Goal: Task Accomplishment & Management: Use online tool/utility

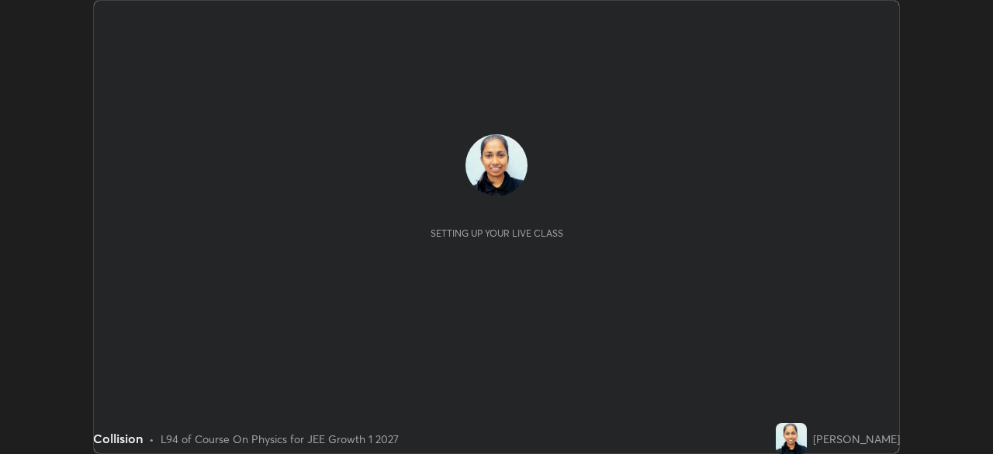
scroll to position [454, 993]
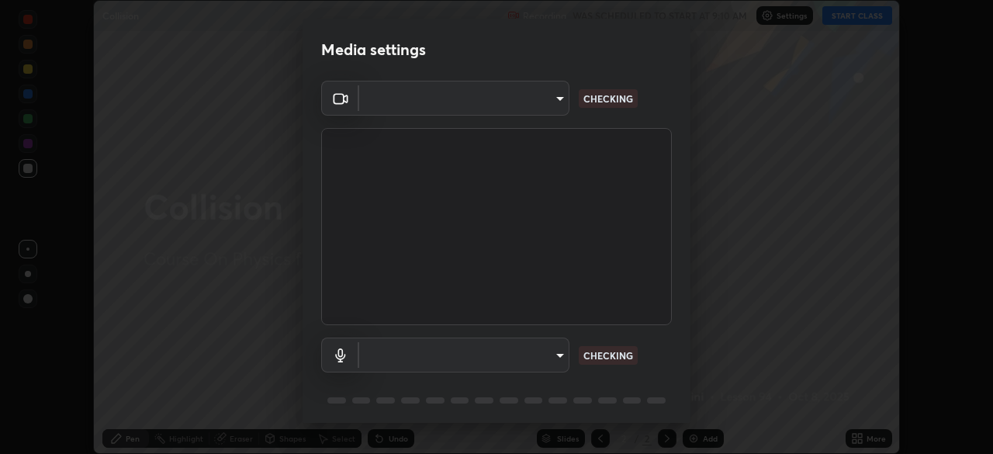
type input "1f9a14f4e709457ebf112205797e18a3e67481265364eba5019e6b99b7ce7553"
click at [619, 359] on p "NO FEED" at bounding box center [604, 355] width 40 height 14
click at [550, 369] on body "Erase all Collision Recording WAS SCHEDULED TO START AT 9:10 AM Settings START …" at bounding box center [496, 227] width 993 height 454
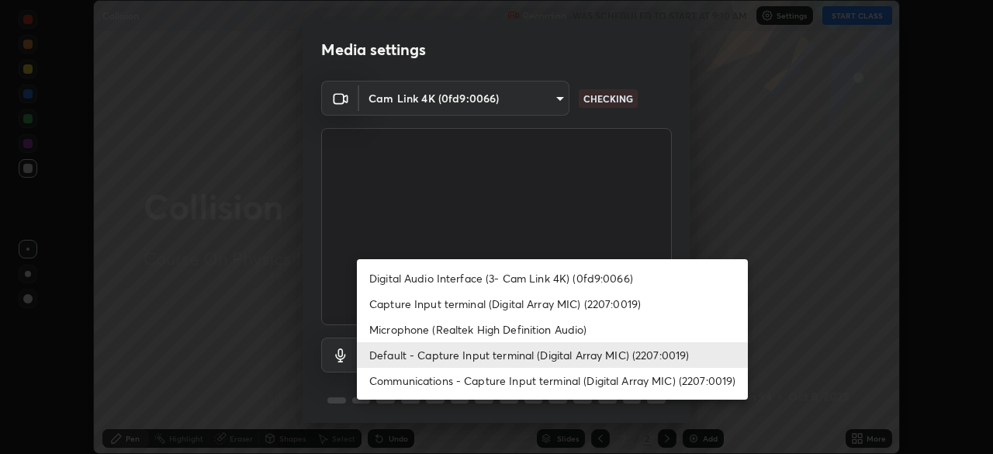
click at [562, 273] on li "Digital Audio Interface (3- Cam Link 4K) (0fd9:0066)" at bounding box center [552, 278] width 391 height 26
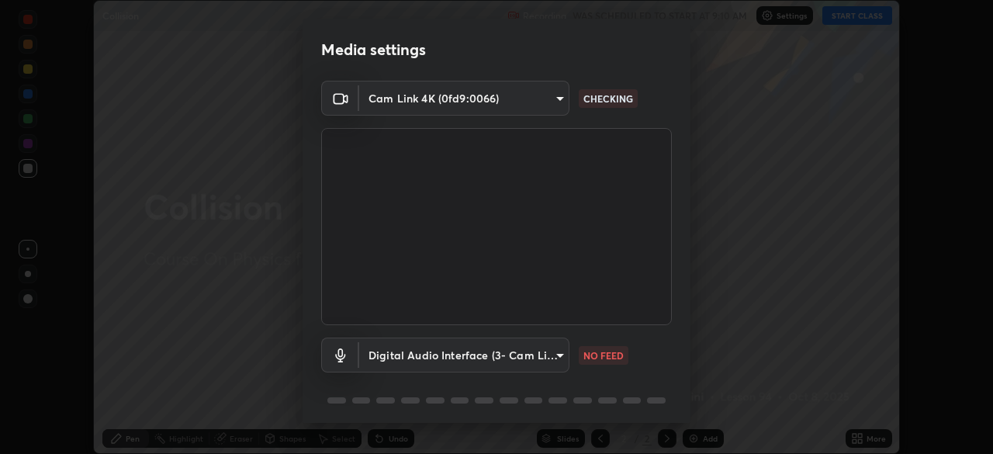
click at [550, 359] on body "Erase all Collision Recording WAS SCHEDULED TO START AT 9:10 AM Settings START …" at bounding box center [496, 227] width 993 height 454
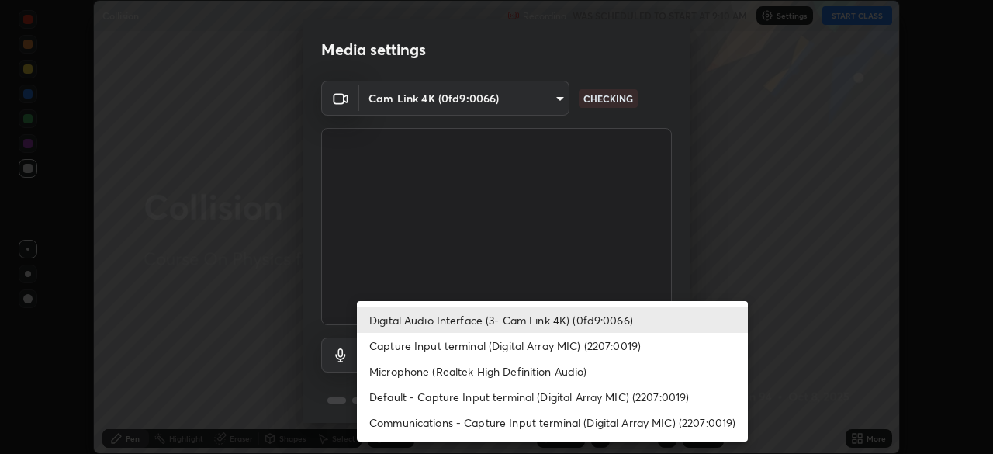
click at [484, 400] on li "Default - Capture Input terminal (Digital Array MIC) (2207:0019)" at bounding box center [552, 397] width 391 height 26
type input "default"
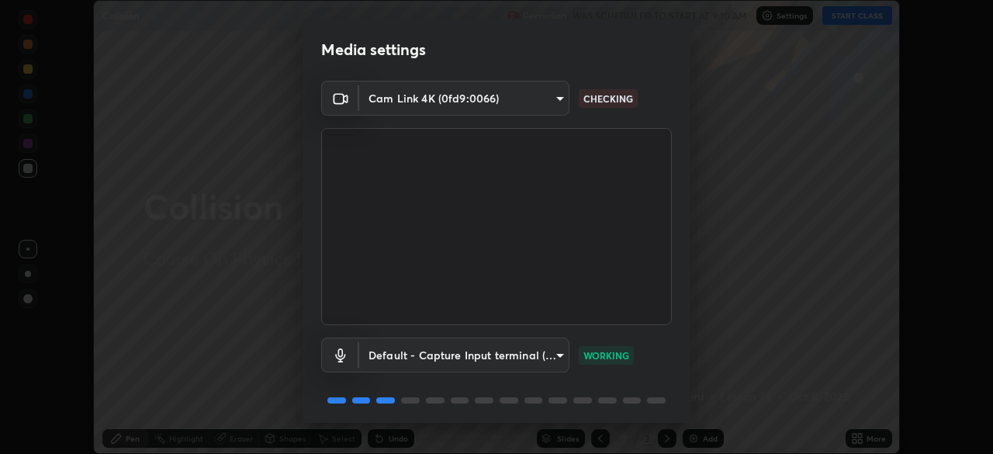
scroll to position [55, 0]
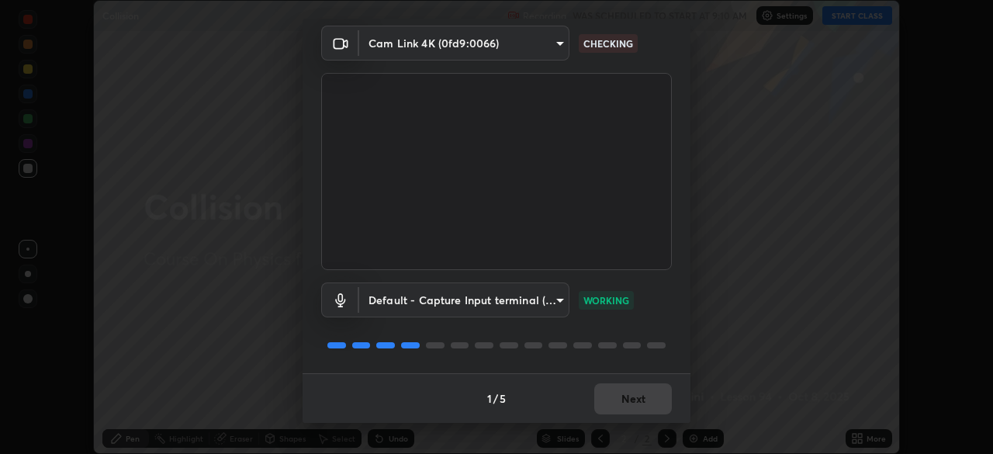
click at [641, 400] on div "1 / 5 Next" at bounding box center [497, 398] width 388 height 50
click at [606, 401] on div "1 / 5 Next" at bounding box center [497, 398] width 388 height 50
click at [615, 399] on button "Next" at bounding box center [634, 398] width 78 height 31
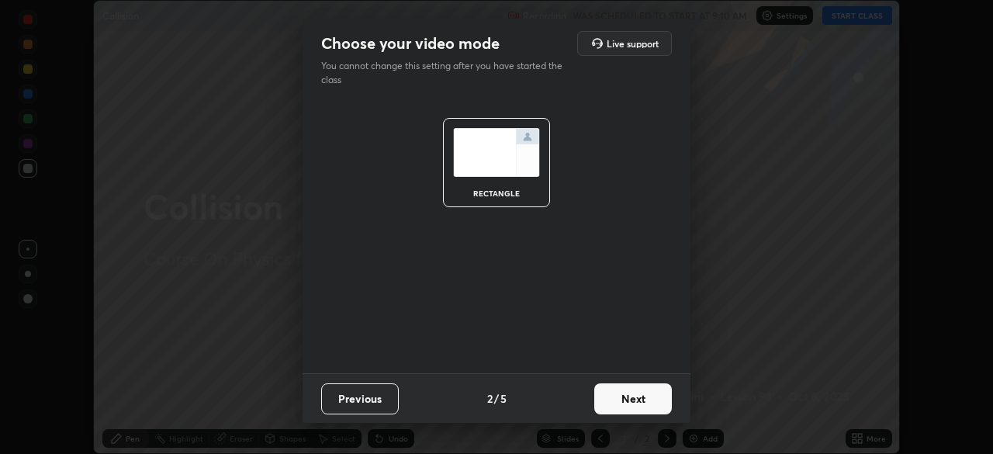
click at [618, 398] on button "Next" at bounding box center [634, 398] width 78 height 31
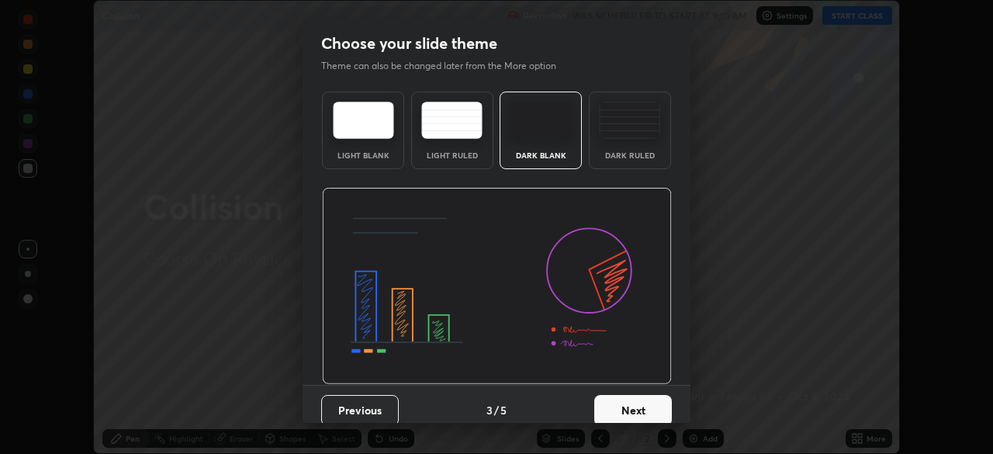
click at [619, 400] on button "Next" at bounding box center [634, 410] width 78 height 31
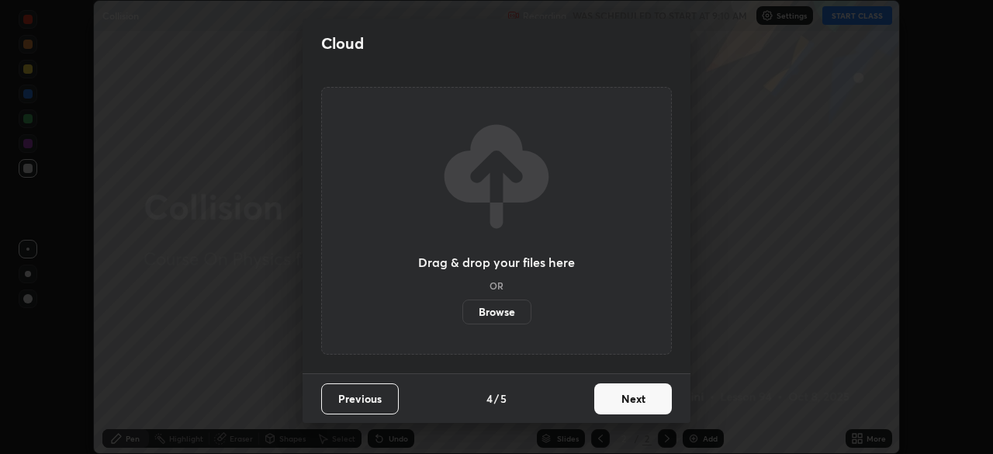
click at [619, 401] on button "Next" at bounding box center [634, 398] width 78 height 31
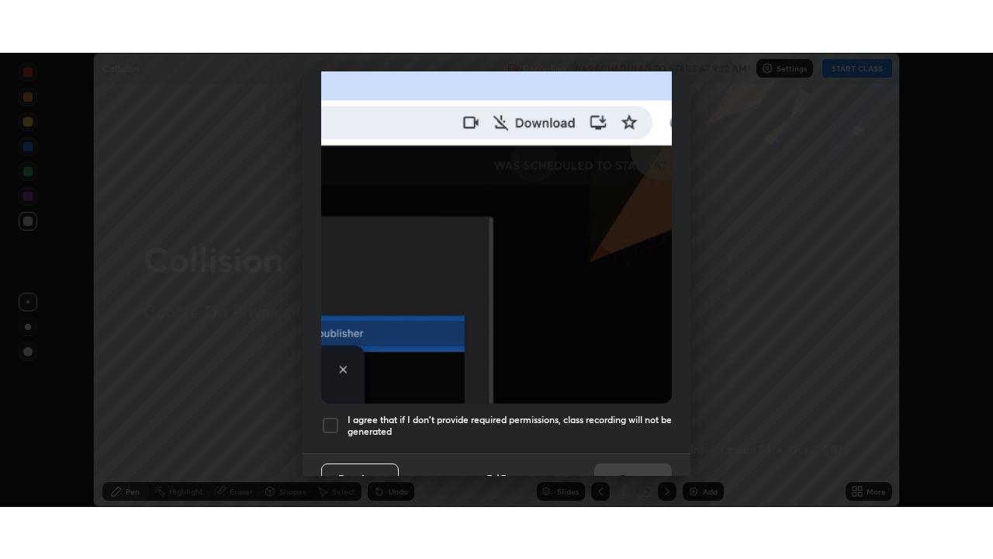
scroll to position [372, 0]
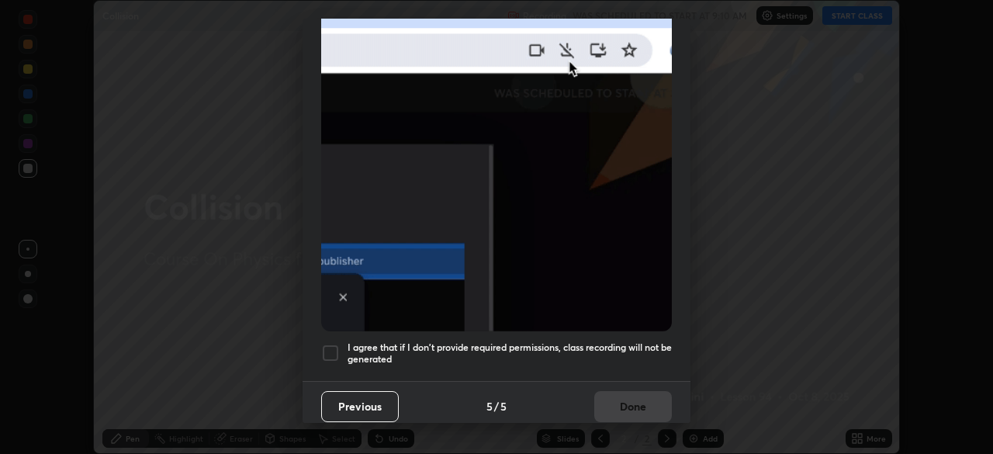
click at [584, 355] on h5 "I agree that if I don't provide required permissions, class recording will not …" at bounding box center [510, 353] width 324 height 24
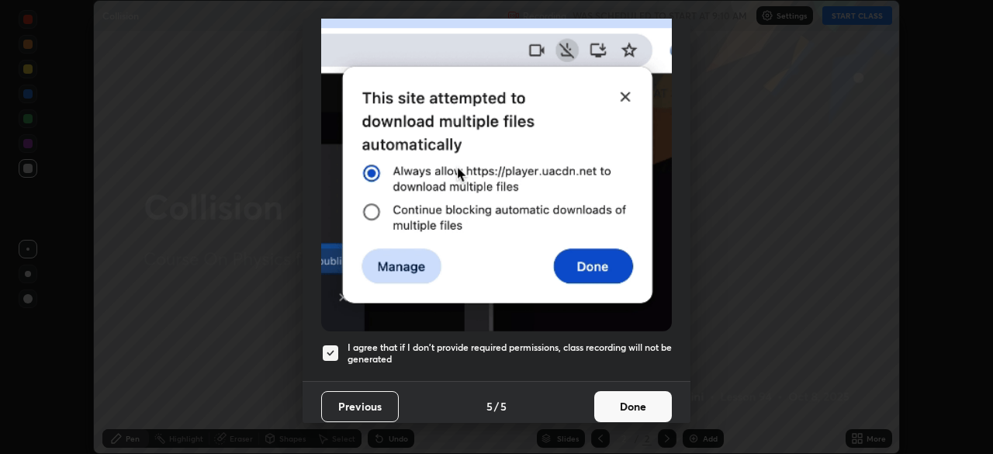
click at [612, 397] on button "Done" at bounding box center [634, 406] width 78 height 31
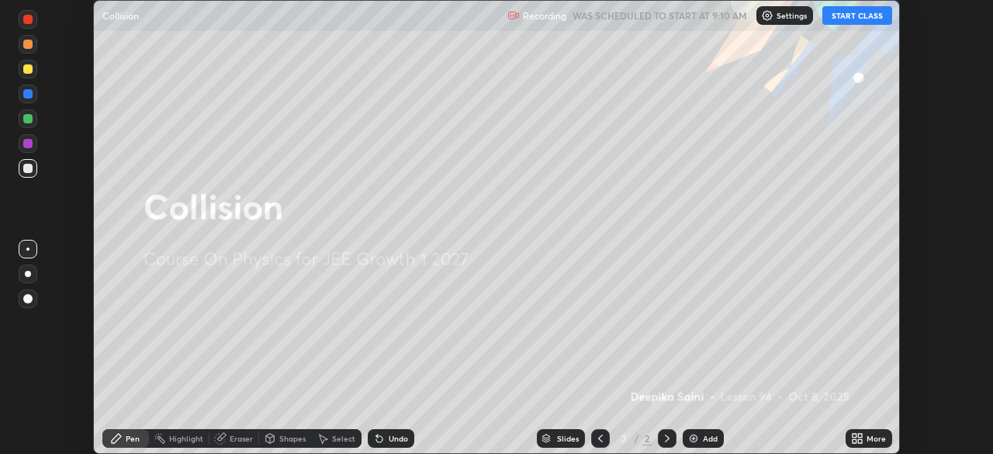
click at [863, 19] on button "START CLASS" at bounding box center [858, 15] width 70 height 19
click at [866, 435] on div "More" at bounding box center [869, 438] width 47 height 19
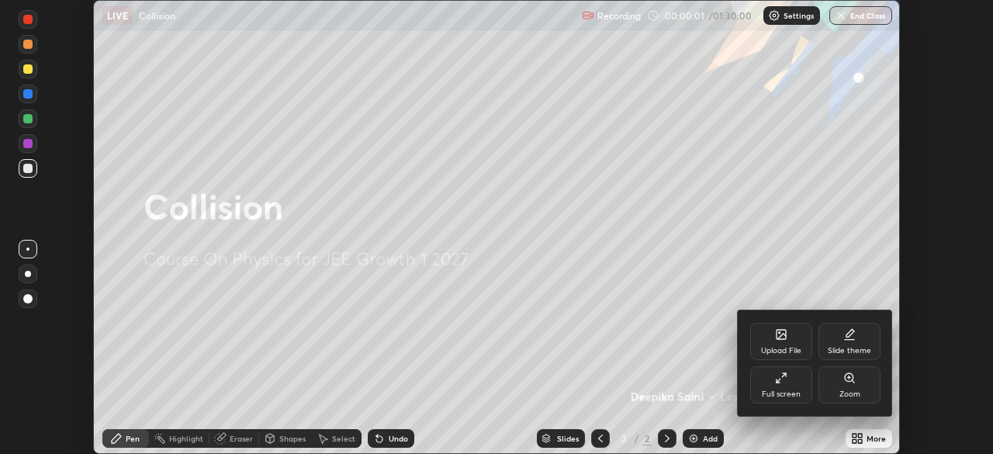
click at [799, 390] on div "Full screen" at bounding box center [781, 394] width 39 height 8
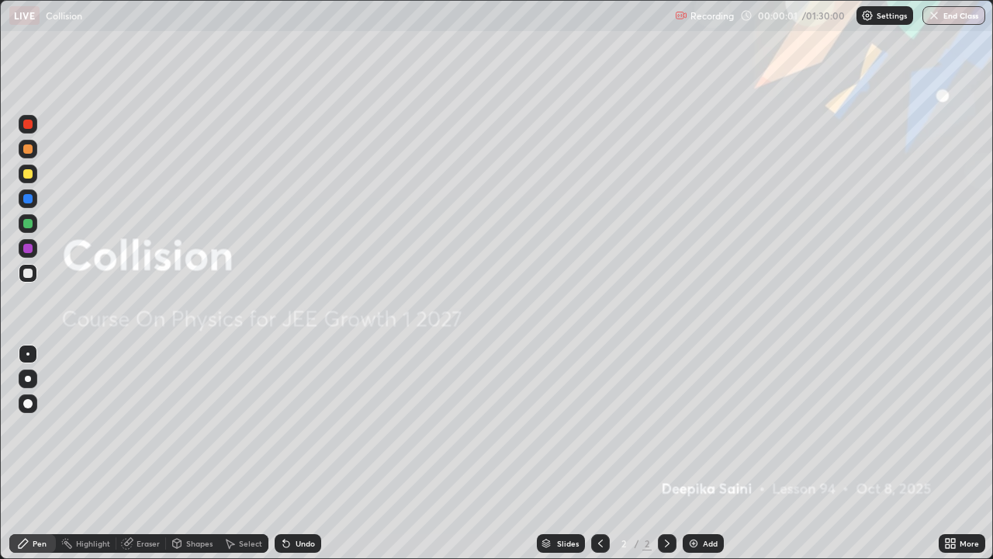
scroll to position [559, 993]
click at [711, 453] on div "Add" at bounding box center [710, 543] width 15 height 8
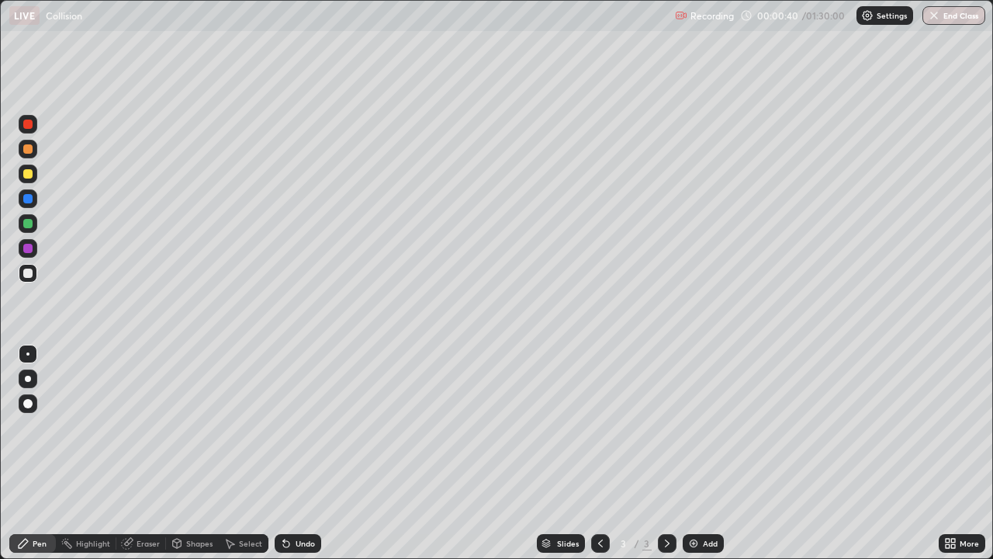
click at [29, 403] on div at bounding box center [27, 403] width 9 height 9
click at [27, 380] on div at bounding box center [28, 379] width 6 height 6
click at [28, 404] on div at bounding box center [27, 403] width 9 height 9
click at [29, 151] on div at bounding box center [27, 148] width 9 height 9
click at [708, 453] on div "Add" at bounding box center [710, 543] width 15 height 8
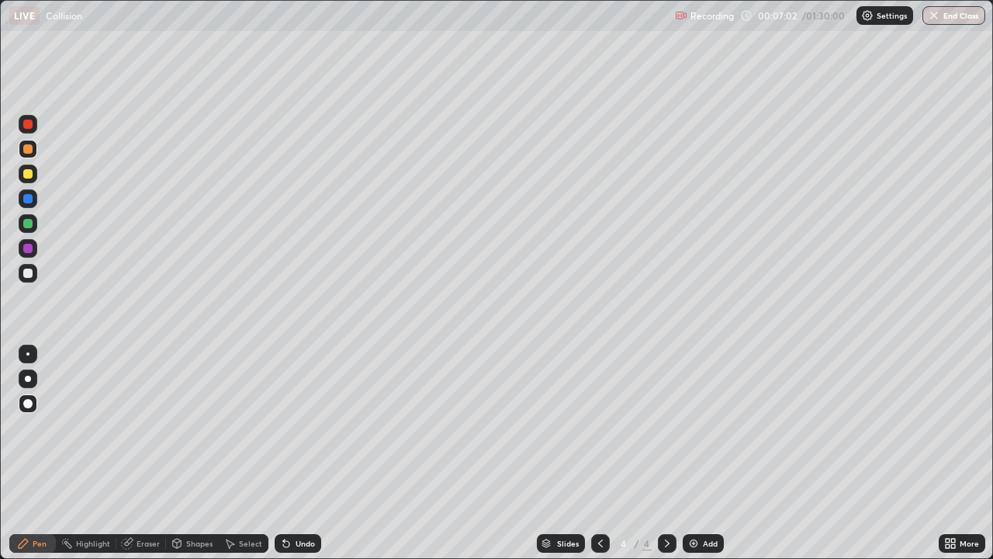
click at [27, 175] on div at bounding box center [27, 173] width 9 height 9
click at [33, 200] on div at bounding box center [28, 198] width 19 height 19
click at [705, 453] on div "Add" at bounding box center [710, 543] width 15 height 8
click at [601, 453] on icon at bounding box center [601, 543] width 12 height 12
click at [688, 453] on img at bounding box center [694, 543] width 12 height 12
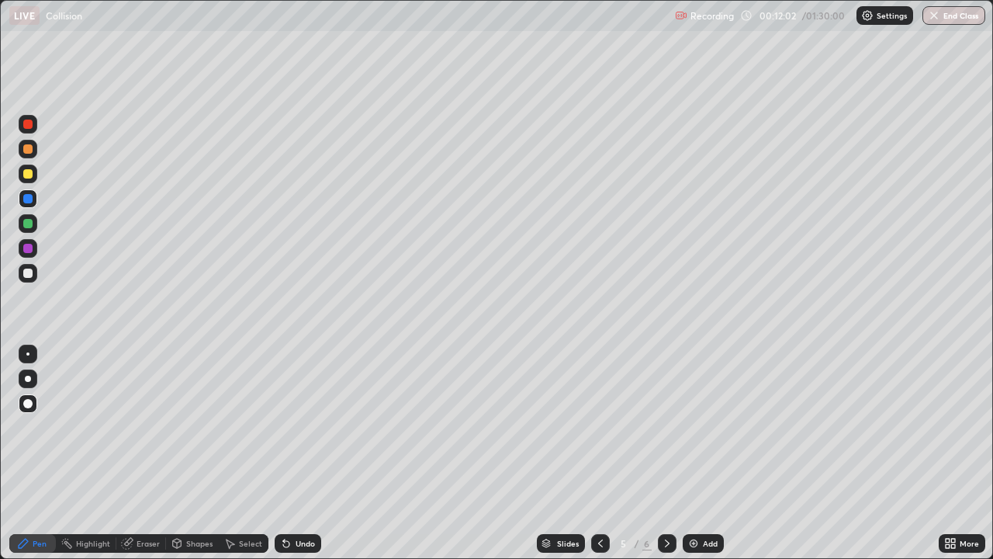
click at [26, 276] on div at bounding box center [27, 273] width 9 height 9
click at [599, 453] on div at bounding box center [600, 543] width 19 height 19
click at [666, 453] on icon at bounding box center [667, 543] width 12 height 12
click at [30, 224] on div at bounding box center [27, 223] width 9 height 9
click at [712, 453] on div "Add" at bounding box center [710, 543] width 15 height 8
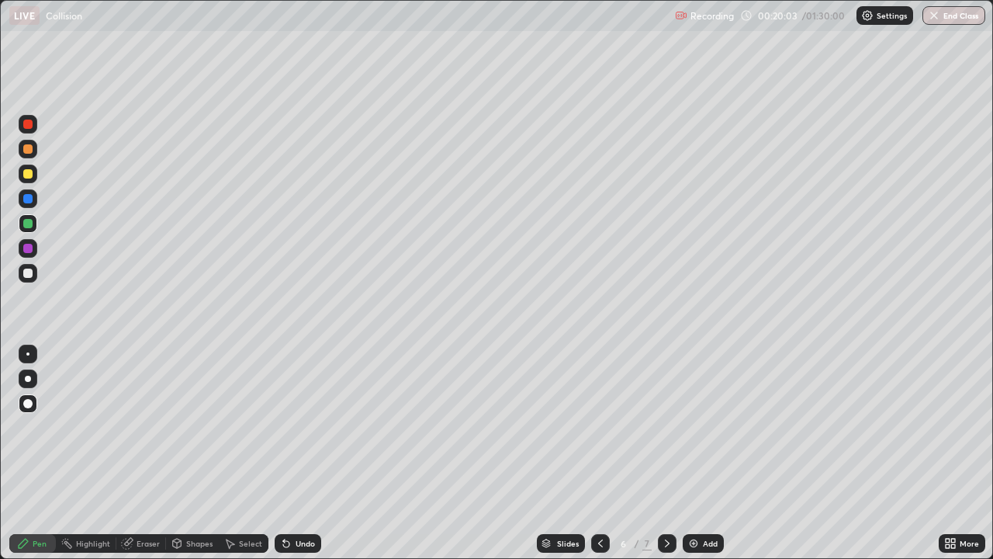
click at [36, 202] on div at bounding box center [28, 198] width 19 height 19
click at [667, 453] on icon at bounding box center [667, 543] width 12 height 12
click at [28, 179] on div at bounding box center [28, 174] width 19 height 19
click at [28, 276] on div at bounding box center [27, 273] width 9 height 9
click at [151, 453] on div "Eraser" at bounding box center [148, 543] width 23 height 8
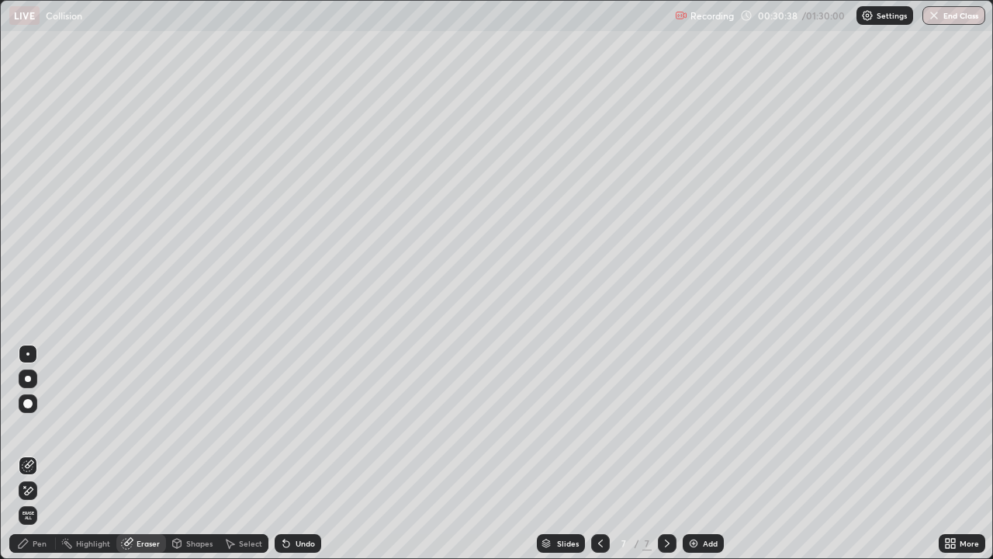
click at [48, 453] on div "Pen" at bounding box center [32, 543] width 47 height 19
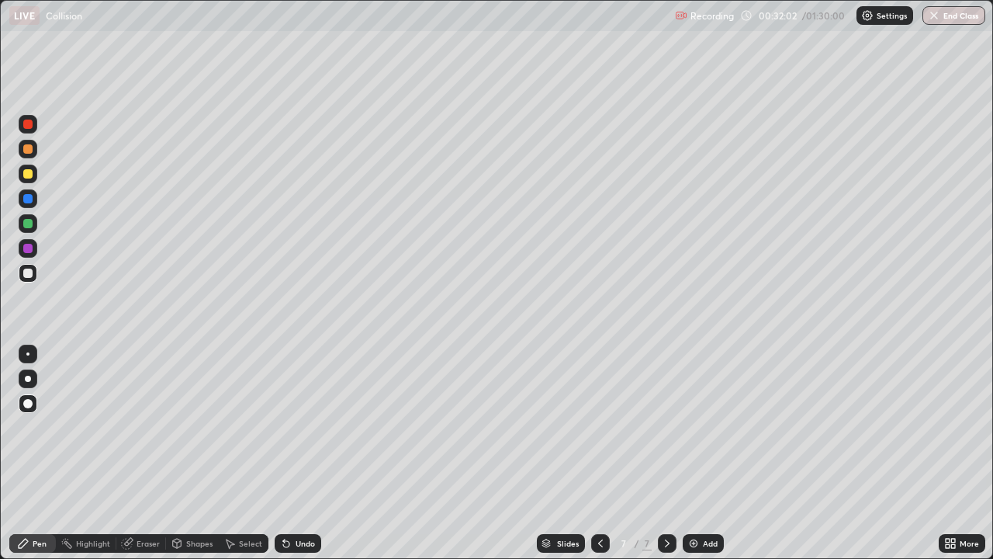
click at [144, 453] on div "Eraser" at bounding box center [148, 543] width 23 height 8
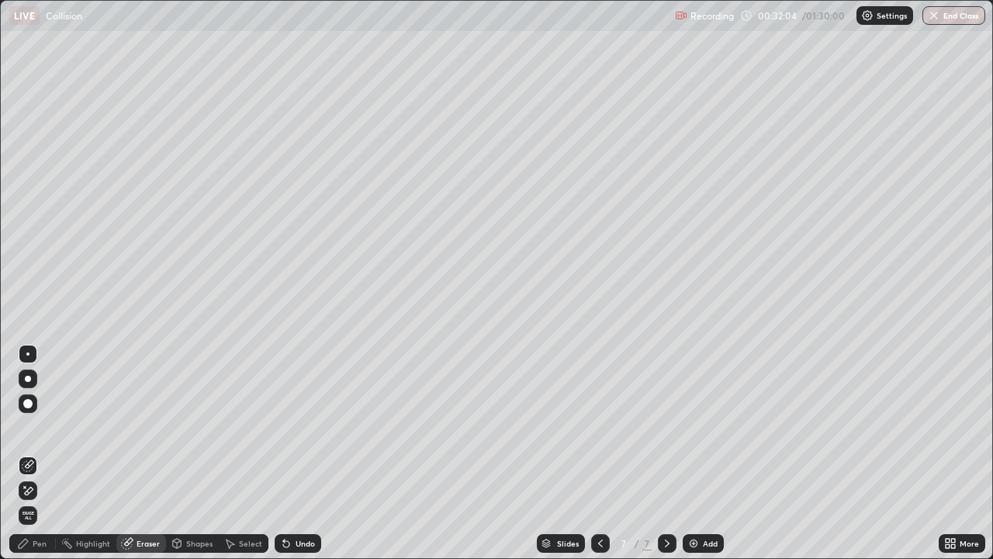
click at [43, 453] on div "Pen" at bounding box center [40, 543] width 14 height 8
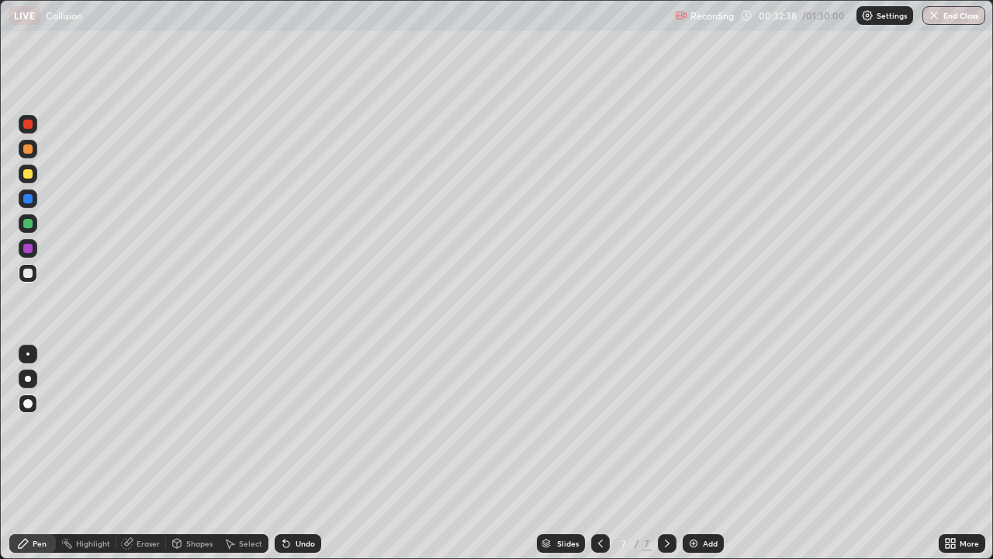
click at [155, 453] on div "Eraser" at bounding box center [148, 543] width 23 height 8
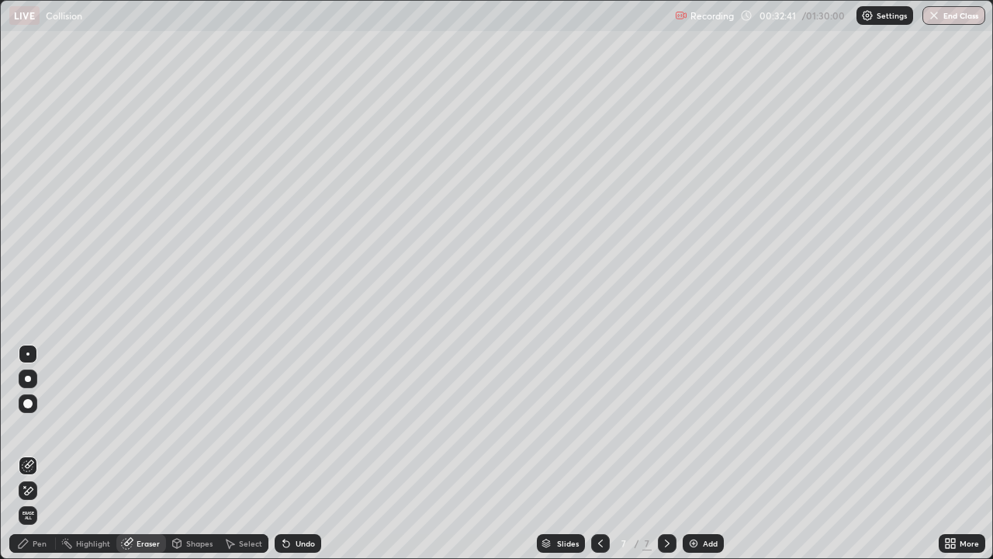
click at [43, 453] on div "Pen" at bounding box center [40, 543] width 14 height 8
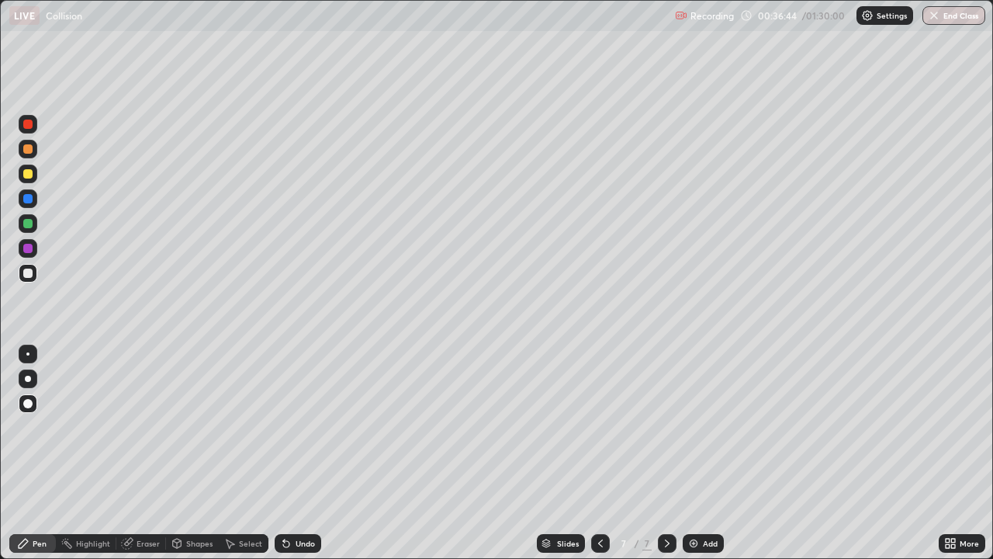
click at [694, 453] on img at bounding box center [694, 543] width 12 height 12
click at [599, 453] on icon at bounding box center [601, 543] width 12 height 12
click at [669, 453] on icon at bounding box center [667, 543] width 12 height 12
click at [31, 271] on div at bounding box center [27, 273] width 9 height 9
click at [28, 201] on div at bounding box center [27, 198] width 9 height 9
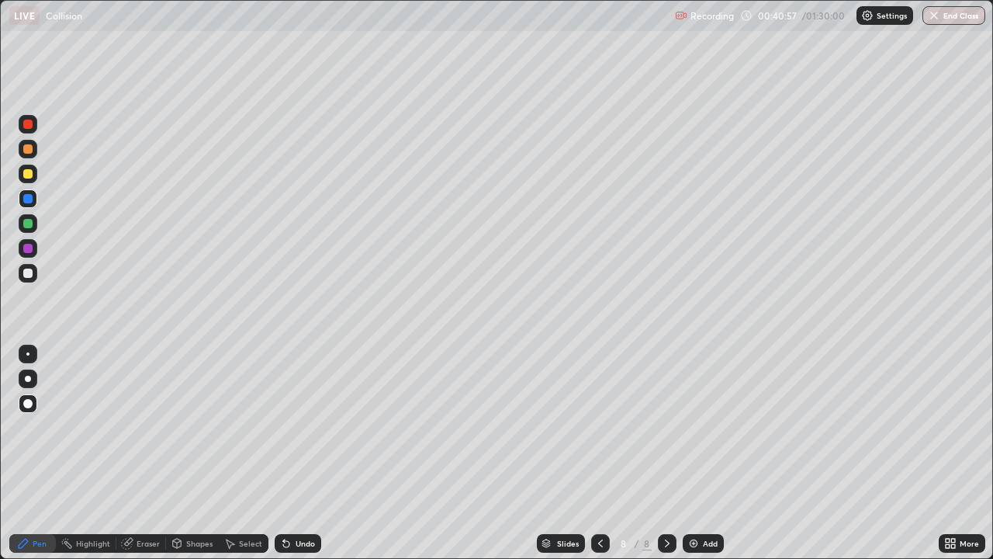
click at [157, 453] on div "Eraser" at bounding box center [148, 543] width 23 height 8
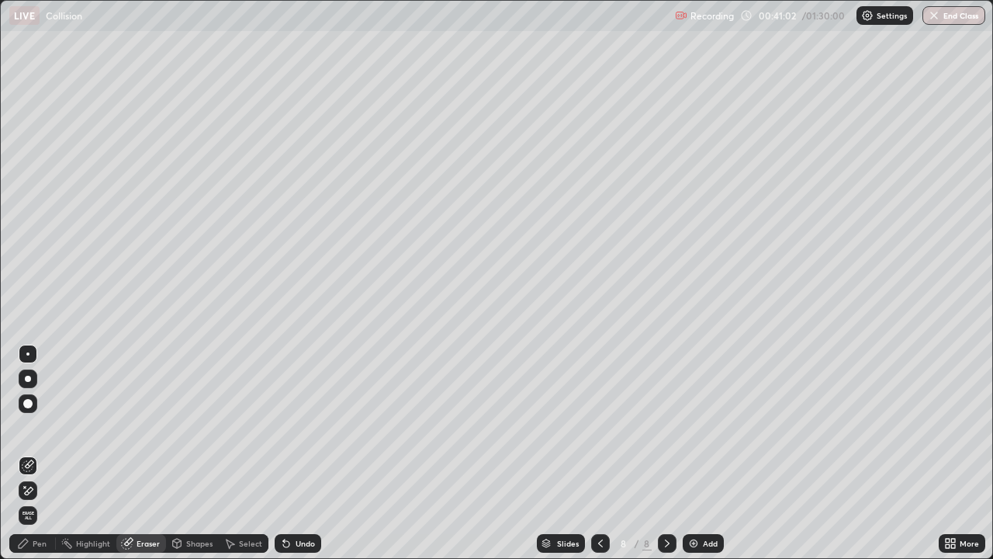
click at [38, 453] on div "Pen" at bounding box center [40, 543] width 14 height 8
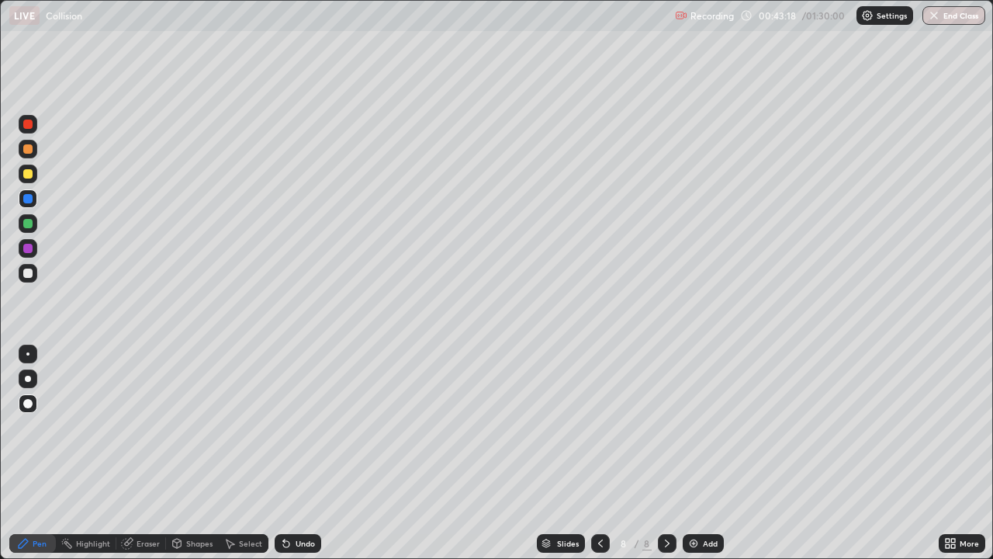
click at [711, 453] on div "Add" at bounding box center [703, 543] width 41 height 19
click at [703, 453] on div "Add" at bounding box center [710, 543] width 15 height 8
click at [28, 257] on div at bounding box center [28, 248] width 19 height 19
click at [24, 221] on div at bounding box center [27, 223] width 9 height 9
click at [137, 453] on div "Eraser" at bounding box center [148, 543] width 23 height 8
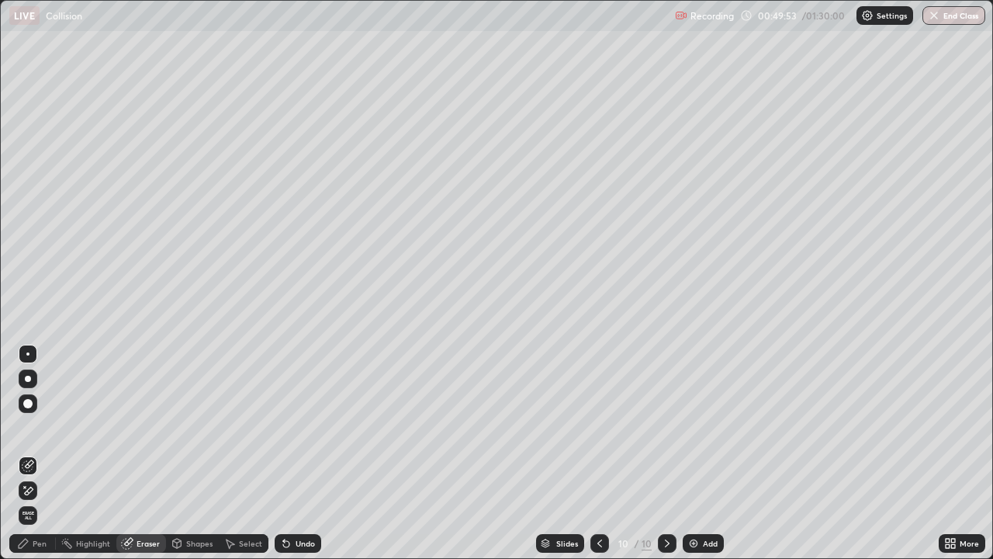
click at [39, 453] on div "Pen" at bounding box center [40, 543] width 14 height 8
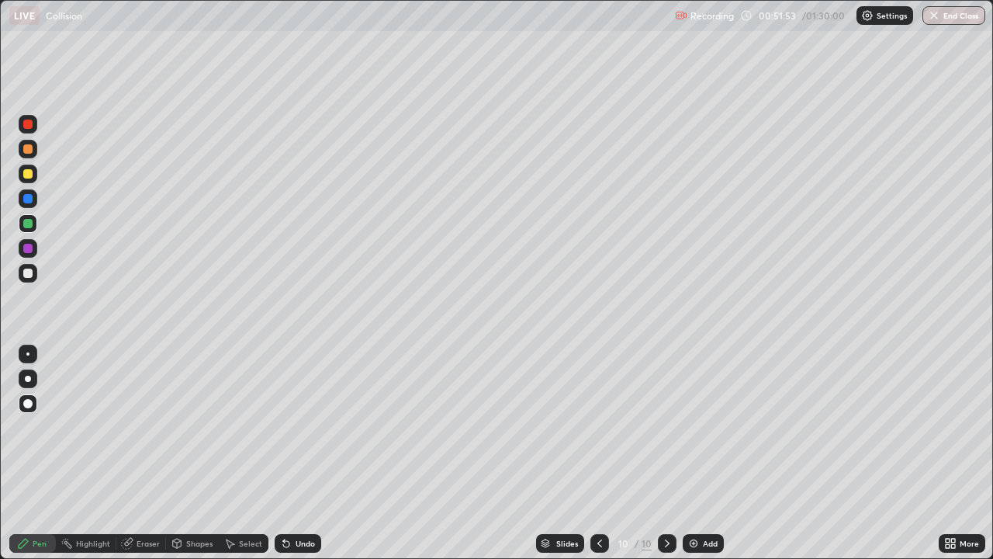
click at [706, 453] on div "Add" at bounding box center [710, 543] width 15 height 8
click at [28, 199] on div at bounding box center [27, 198] width 9 height 9
click at [151, 453] on div "Eraser" at bounding box center [148, 543] width 23 height 8
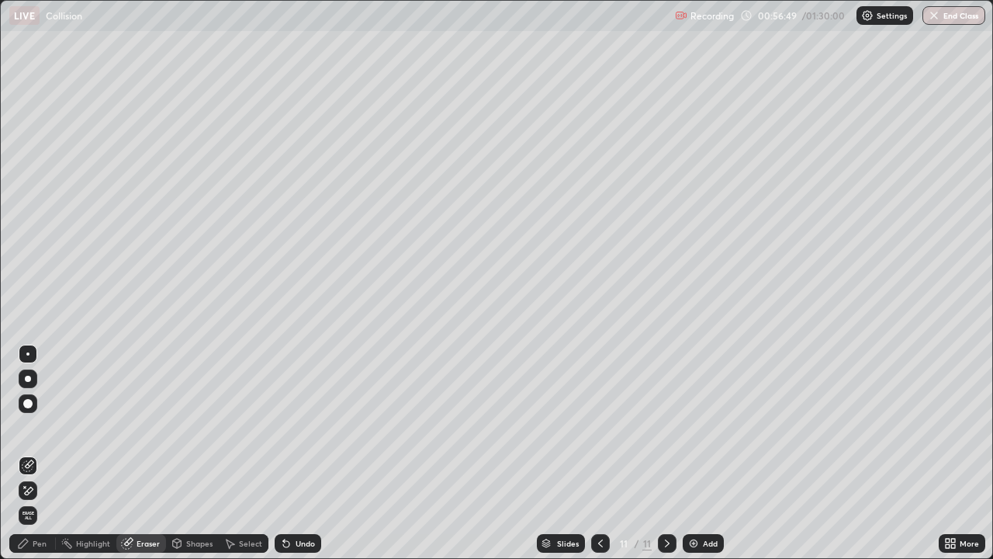
click at [36, 453] on div "Pen" at bounding box center [40, 543] width 14 height 8
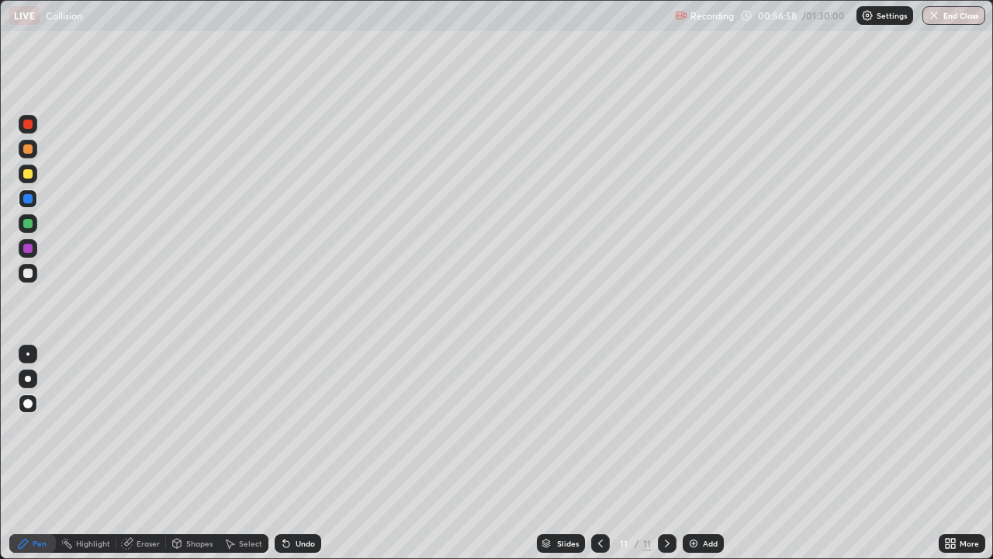
click at [138, 453] on div "Eraser" at bounding box center [148, 543] width 23 height 8
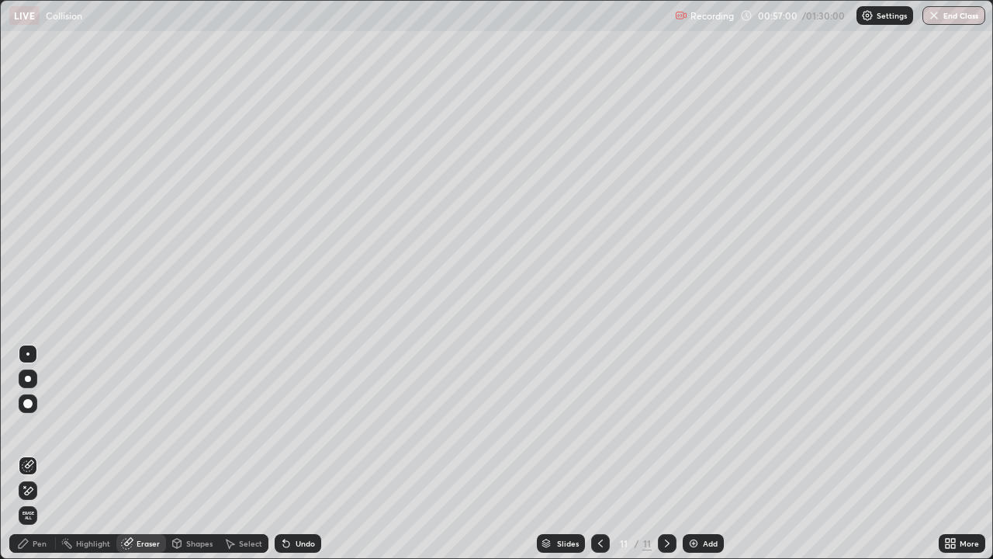
click at [47, 453] on div "Pen" at bounding box center [32, 543] width 47 height 19
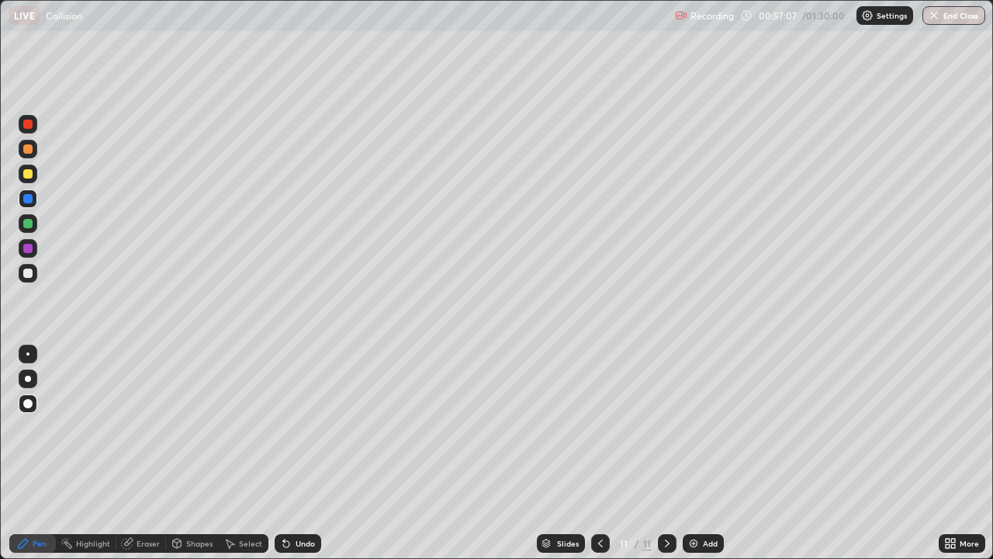
click at [152, 453] on div "Eraser" at bounding box center [148, 543] width 23 height 8
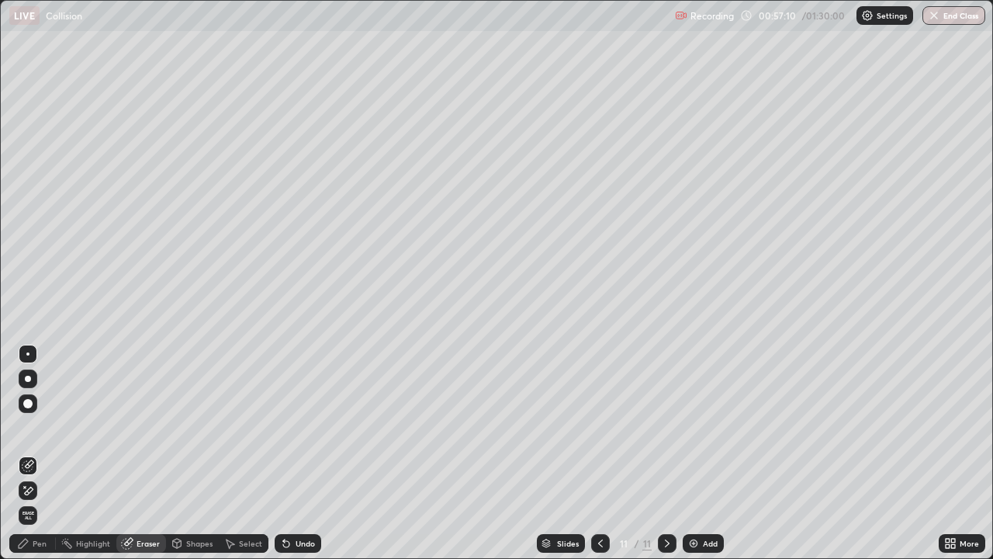
click at [33, 453] on div "Pen" at bounding box center [40, 543] width 14 height 8
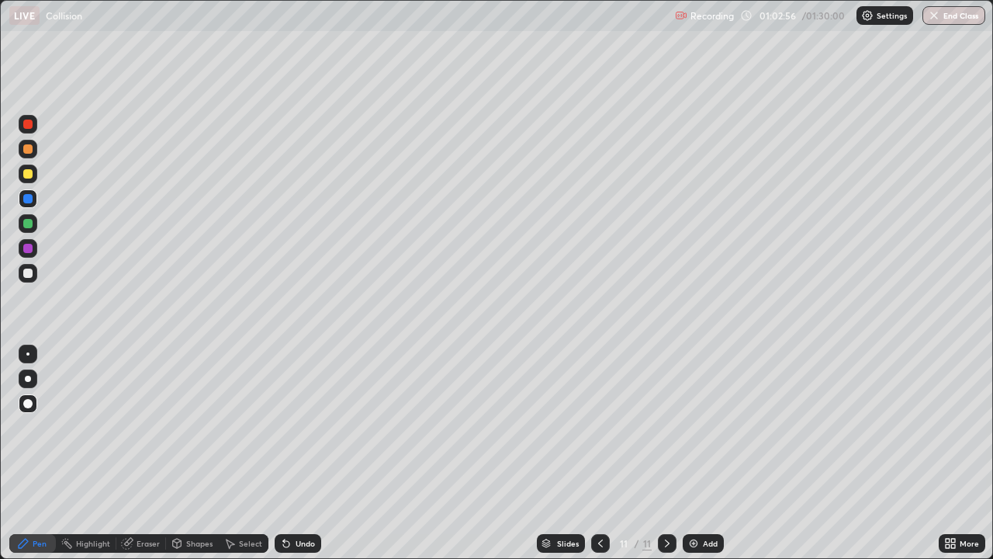
click at [28, 277] on div at bounding box center [27, 273] width 9 height 9
click at [143, 453] on div "Eraser" at bounding box center [148, 543] width 23 height 8
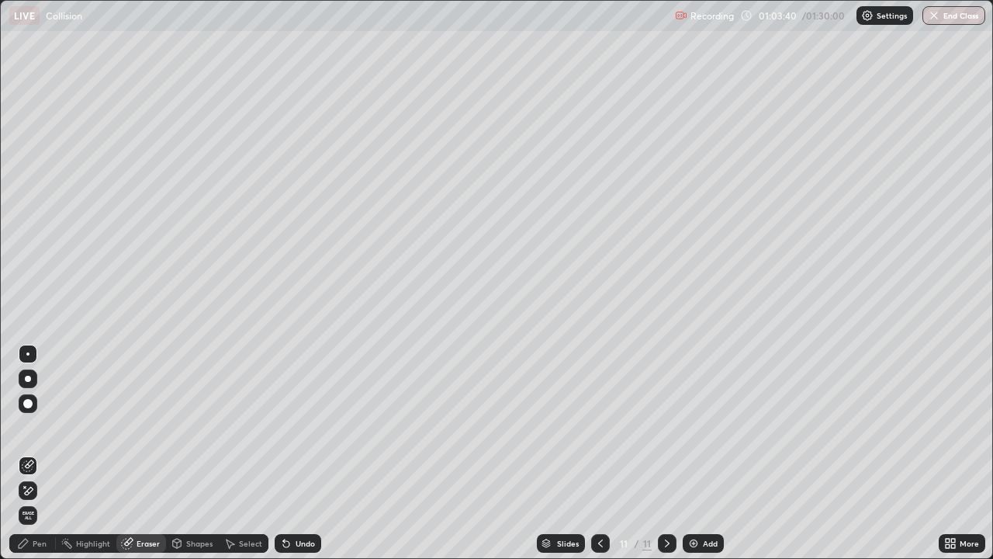
click at [40, 453] on div "Pen" at bounding box center [40, 543] width 14 height 8
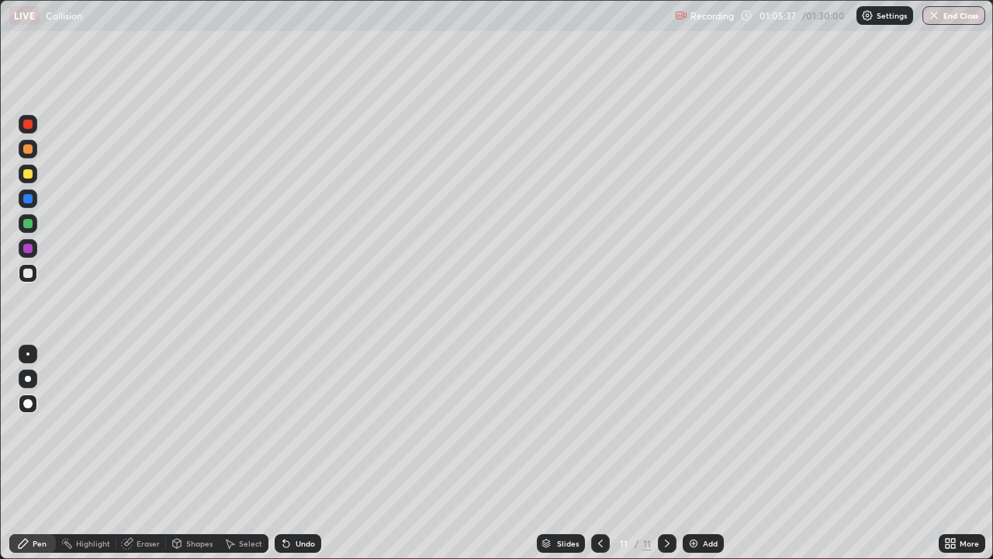
click at [717, 453] on div "Add" at bounding box center [703, 543] width 41 height 19
click at [30, 250] on div at bounding box center [27, 248] width 9 height 9
click at [31, 175] on div at bounding box center [27, 173] width 9 height 9
click at [709, 453] on div "Add" at bounding box center [710, 543] width 15 height 8
click at [26, 254] on div at bounding box center [28, 248] width 19 height 19
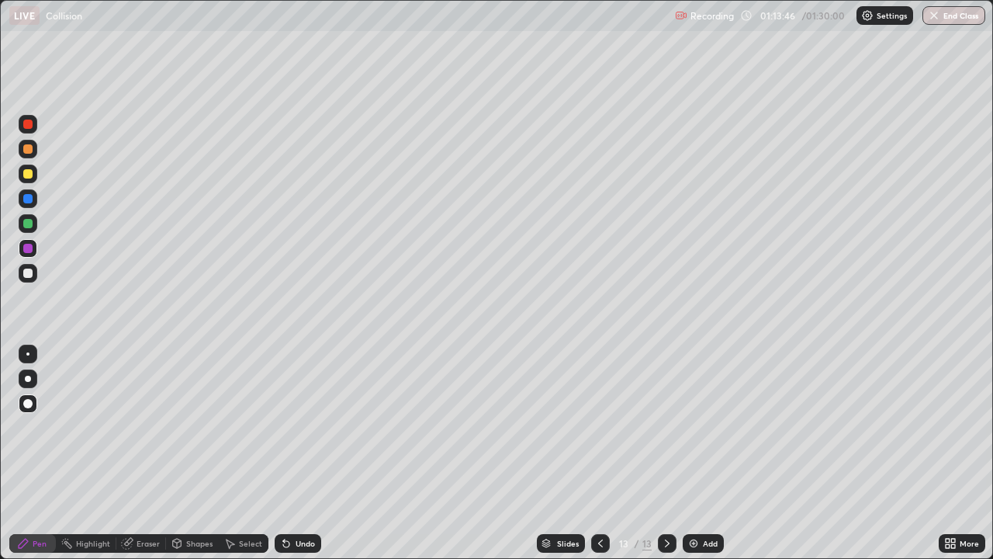
click at [177, 453] on icon at bounding box center [177, 545] width 0 height 5
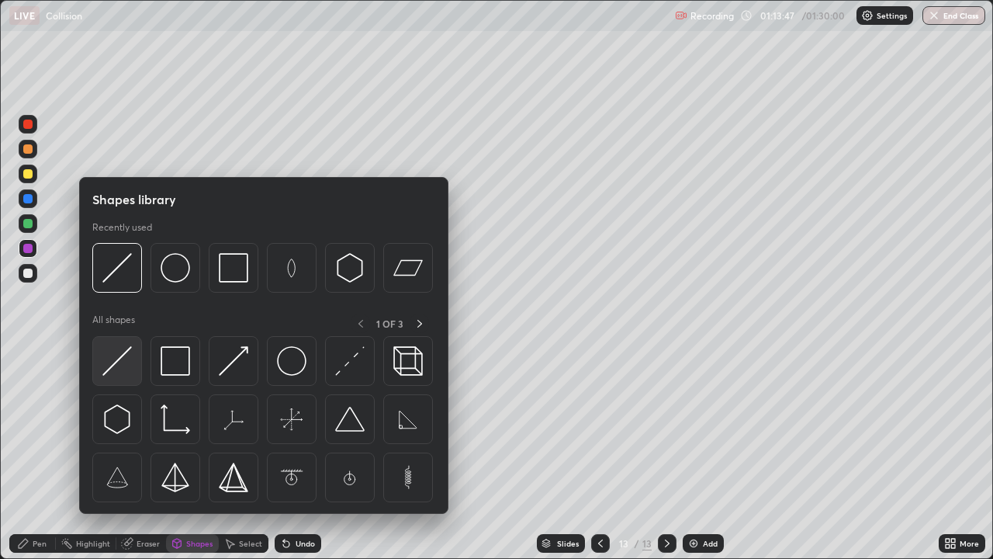
click at [109, 366] on img at bounding box center [116, 360] width 29 height 29
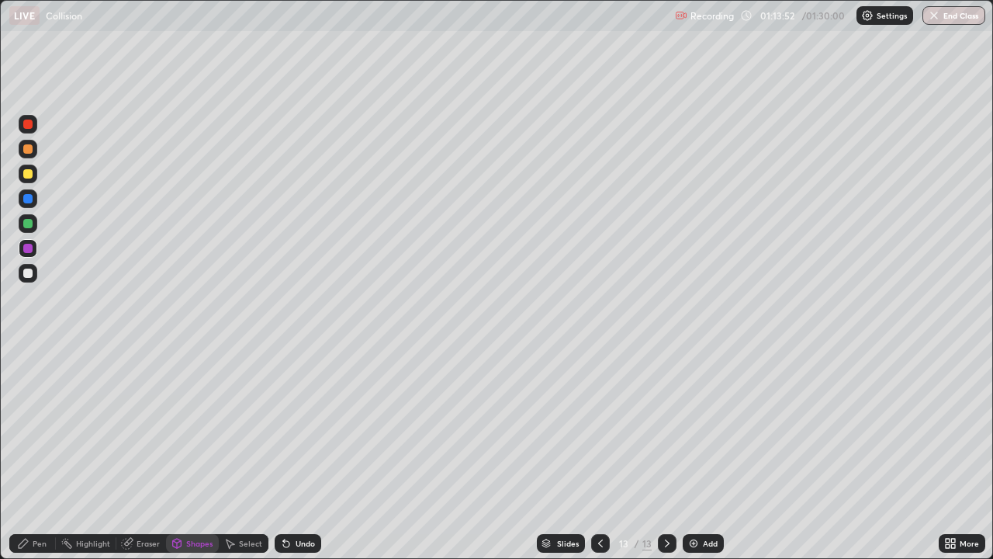
click at [29, 224] on div at bounding box center [27, 223] width 9 height 9
click at [0, 444] on div "Setting up your live class" at bounding box center [496, 279] width 993 height 559
click at [38, 453] on div "Pen" at bounding box center [40, 543] width 14 height 8
click at [26, 200] on div at bounding box center [27, 198] width 9 height 9
click at [147, 453] on div "Eraser" at bounding box center [148, 543] width 23 height 8
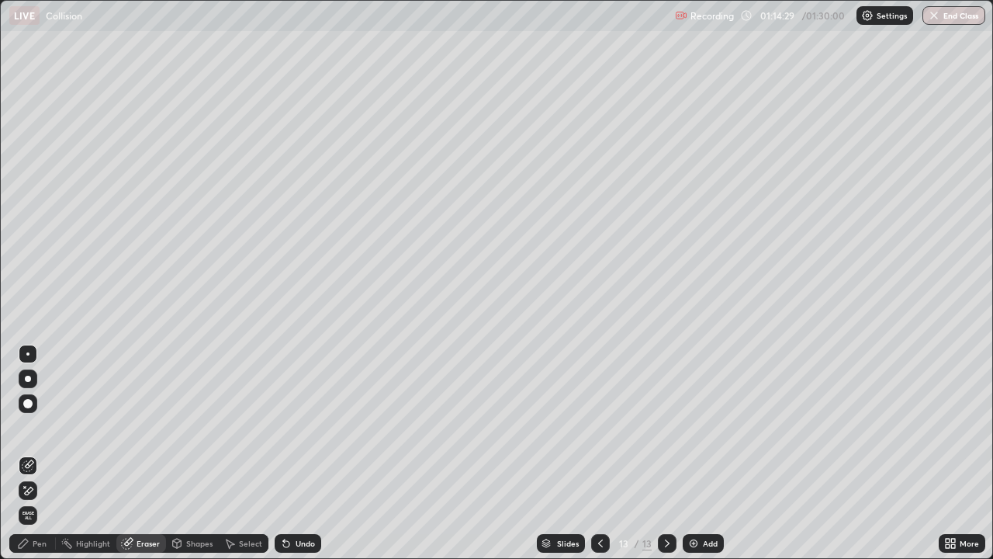
click at [146, 453] on div "Eraser" at bounding box center [148, 543] width 23 height 8
click at [43, 453] on div "Pen" at bounding box center [40, 543] width 14 height 8
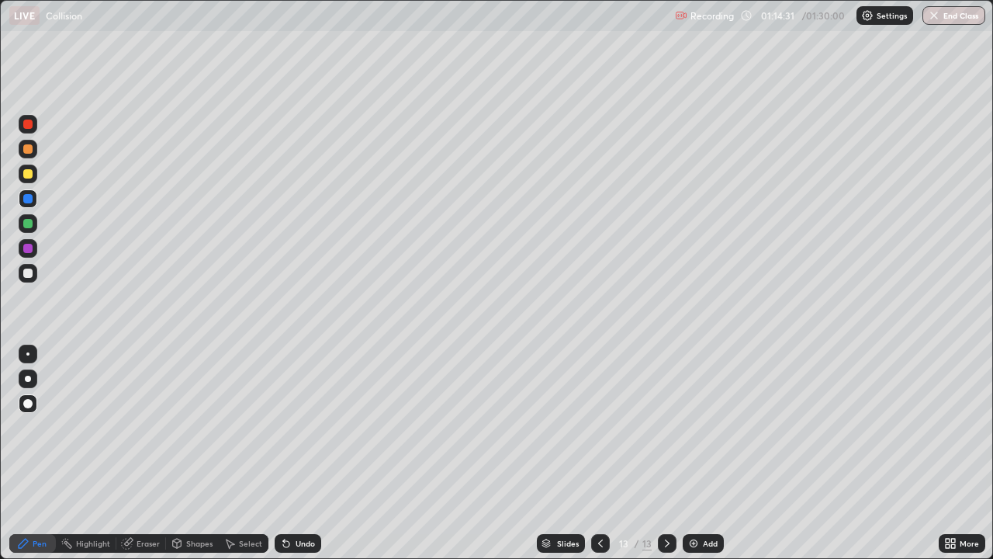
click at [297, 453] on div "Undo" at bounding box center [305, 543] width 19 height 8
click at [300, 453] on div "Undo" at bounding box center [305, 543] width 19 height 8
click at [27, 453] on icon at bounding box center [23, 543] width 12 height 12
click at [715, 453] on div "Add" at bounding box center [710, 543] width 15 height 8
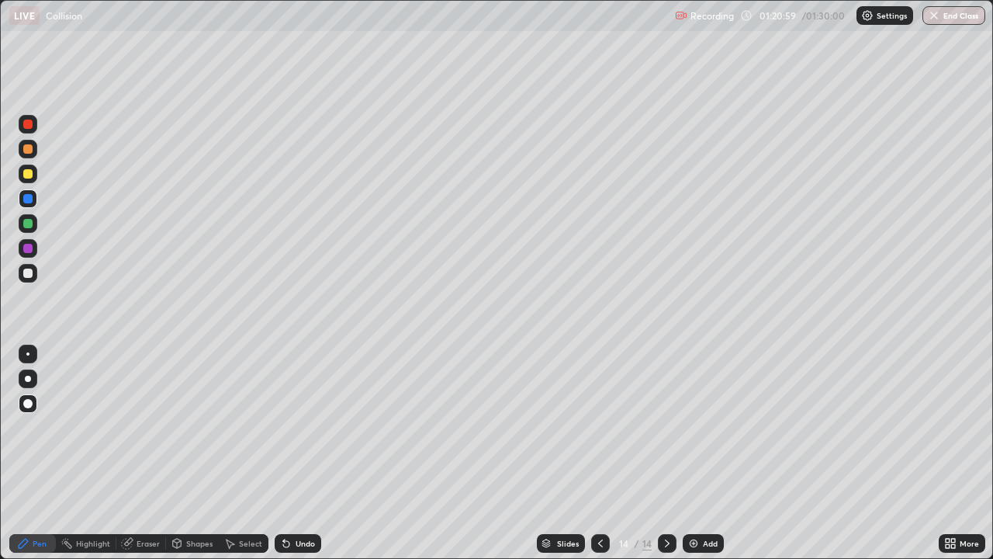
click at [674, 453] on div at bounding box center [667, 543] width 19 height 19
click at [599, 453] on icon at bounding box center [601, 543] width 12 height 12
click at [666, 453] on icon at bounding box center [667, 543] width 12 height 12
click at [598, 453] on icon at bounding box center [601, 543] width 12 height 12
click at [664, 453] on icon at bounding box center [667, 543] width 12 height 12
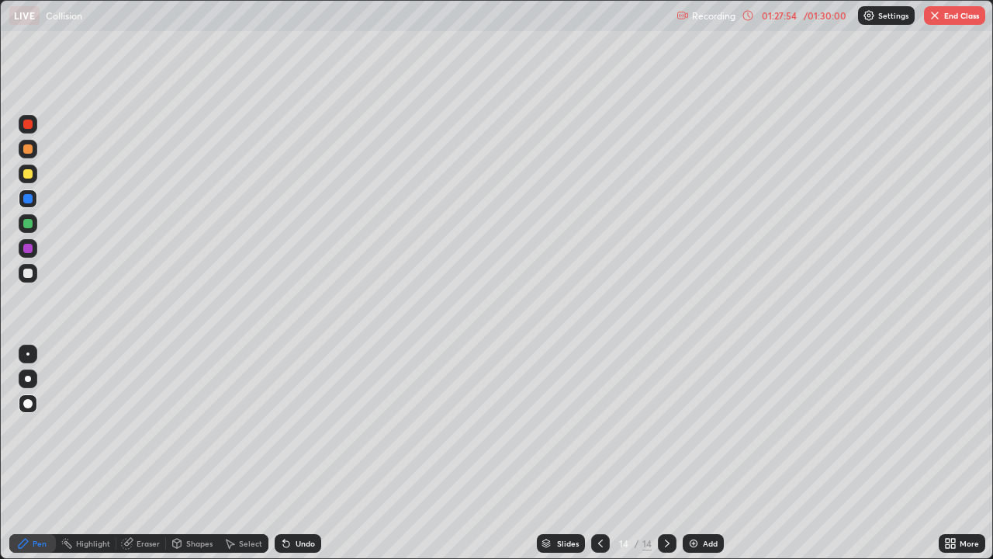
click at [598, 453] on icon at bounding box center [601, 543] width 12 height 12
click at [667, 453] on icon at bounding box center [667, 543] width 5 height 8
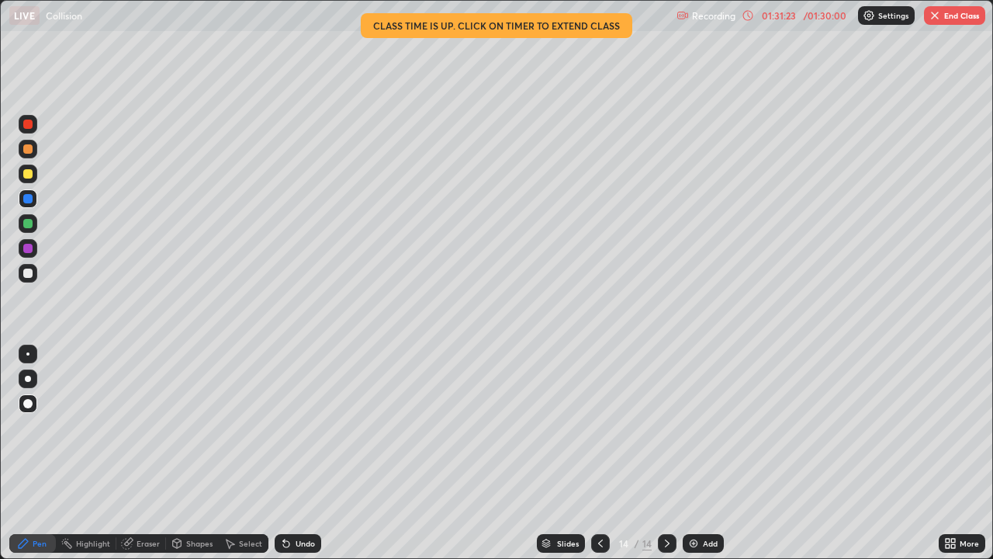
click at [937, 17] on img "button" at bounding box center [935, 15] width 12 height 12
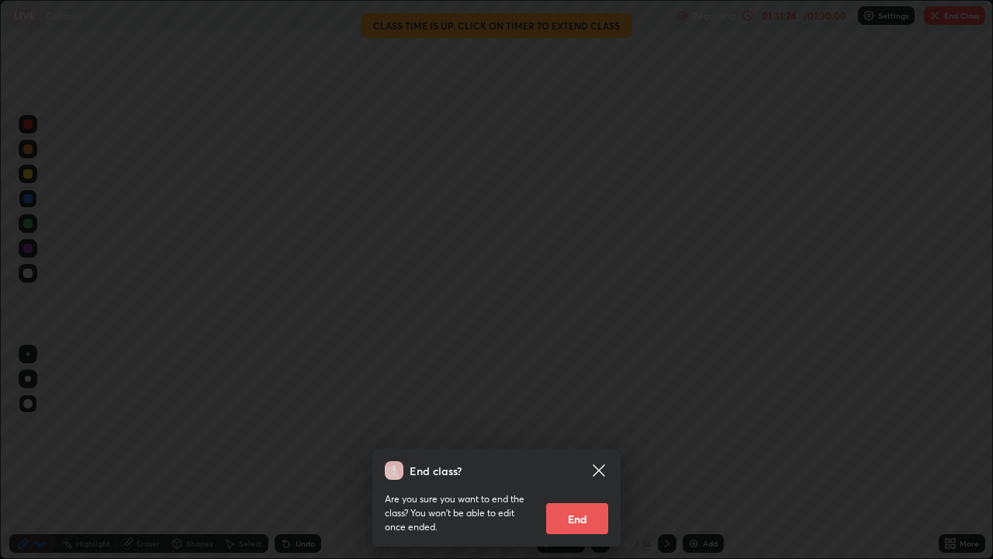
click at [595, 453] on button "End" at bounding box center [577, 518] width 62 height 31
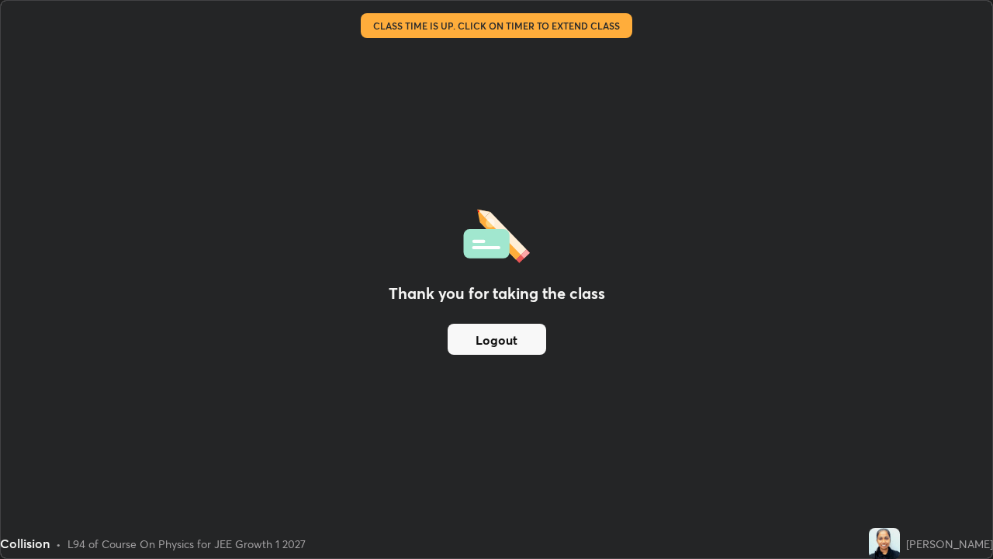
click at [487, 338] on button "Logout" at bounding box center [497, 339] width 99 height 31
